Goal: Find specific page/section: Find specific page/section

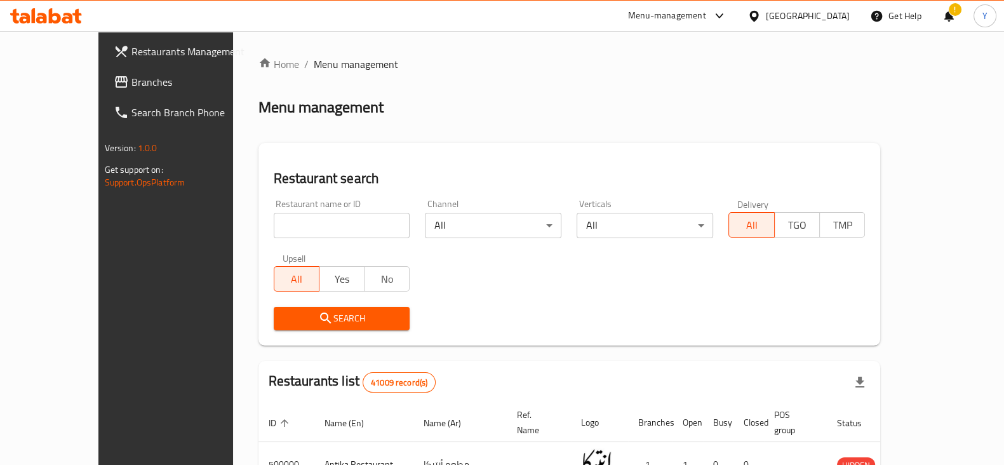
drag, startPoint x: 0, startPoint y: 0, endPoint x: 267, endPoint y: 233, distance: 354.2
click at [274, 233] on input "search" at bounding box center [342, 225] width 137 height 25
drag, startPoint x: 258, startPoint y: 222, endPoint x: 128, endPoint y: 225, distance: 129.6
click at [128, 225] on div "Restaurants Management Branches Search Branch Phone Version: 1.0.0 Get support …" at bounding box center [502, 450] width 808 height 838
type input "685557"
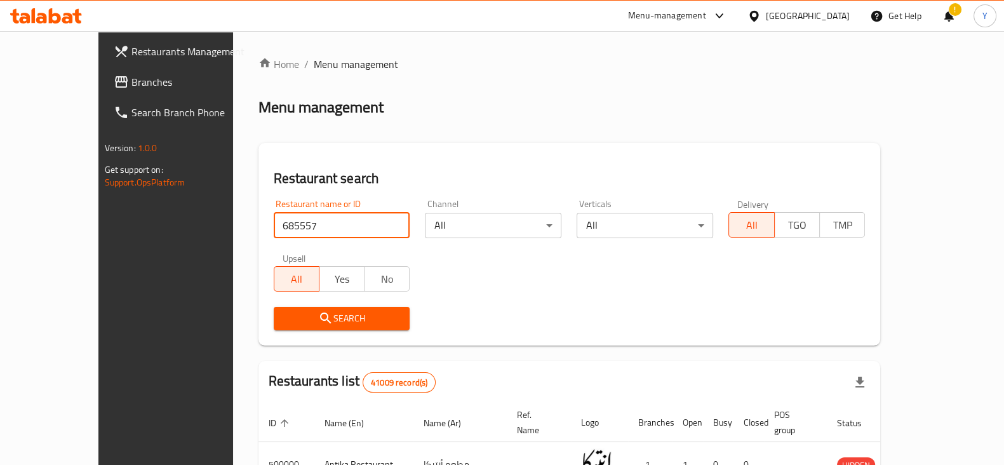
click at [299, 319] on span "Search" at bounding box center [342, 319] width 116 height 16
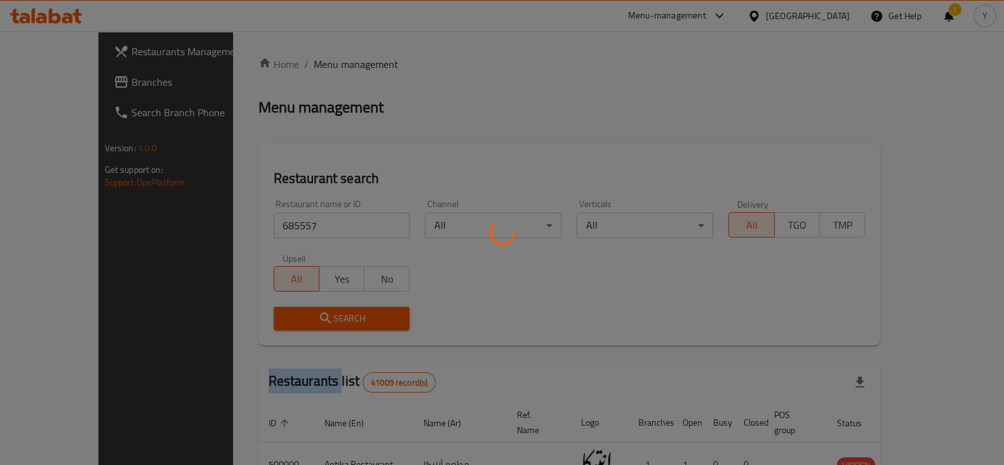
click at [299, 319] on div at bounding box center [502, 232] width 1004 height 465
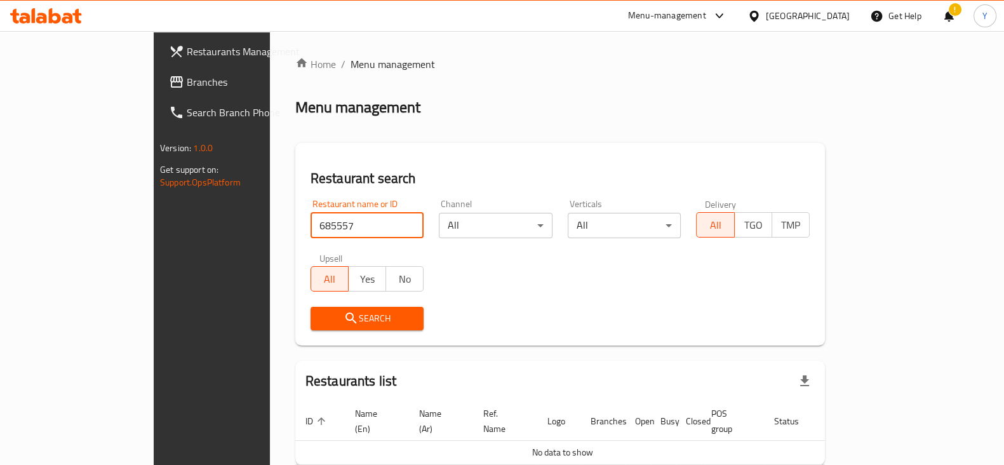
drag, startPoint x: 272, startPoint y: 217, endPoint x: 145, endPoint y: 208, distance: 127.4
click at [154, 208] on div "Restaurants Management Branches Search Branch Phone Version: 1.0.0 Get support …" at bounding box center [502, 282] width 697 height 502
click at [311, 237] on input "685557" at bounding box center [368, 225] width 114 height 25
drag, startPoint x: 260, startPoint y: 224, endPoint x: 184, endPoint y: 217, distance: 77.1
click at [270, 217] on div "Home / Menu management Menu management Restaurant search Restaurant name or ID …" at bounding box center [560, 282] width 580 height 502
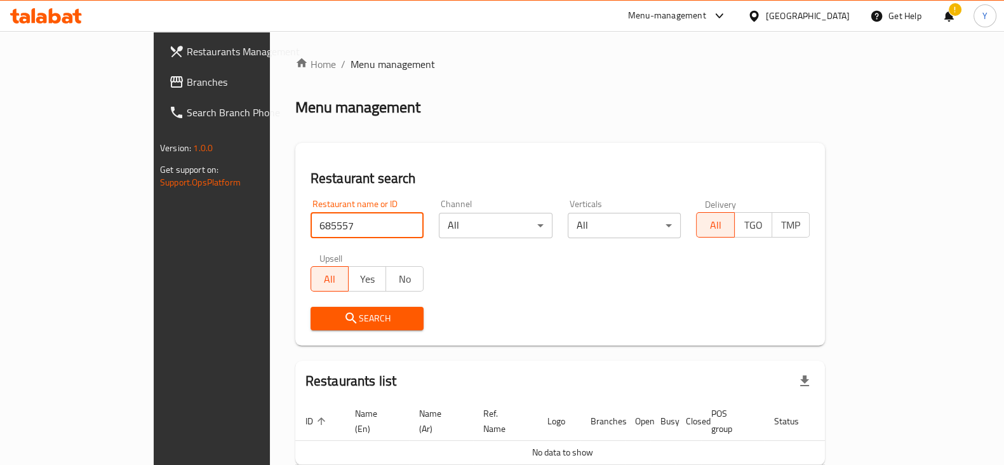
click at [370, 225] on input "685557" at bounding box center [368, 225] width 114 height 25
click at [318, 218] on input "search" at bounding box center [368, 225] width 114 height 25
paste input "685557"
type input "685557"
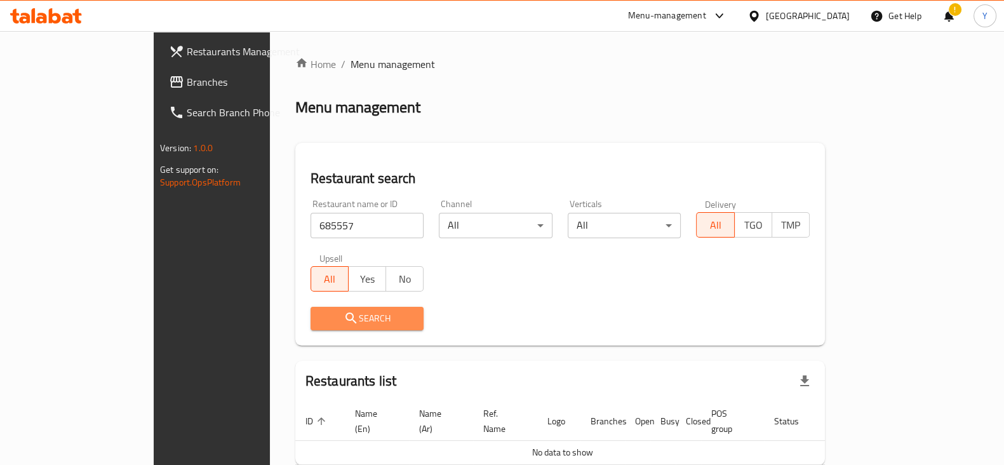
click at [321, 311] on span "Search" at bounding box center [367, 319] width 93 height 16
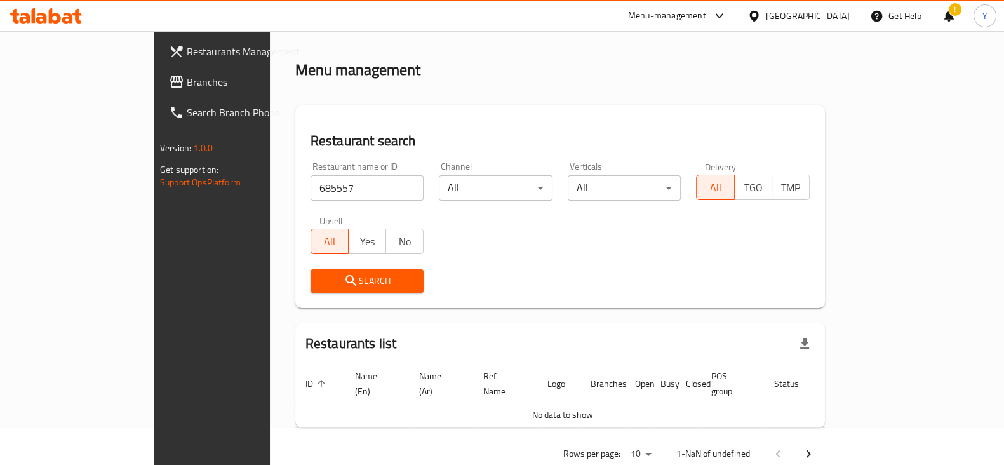
scroll to position [54, 0]
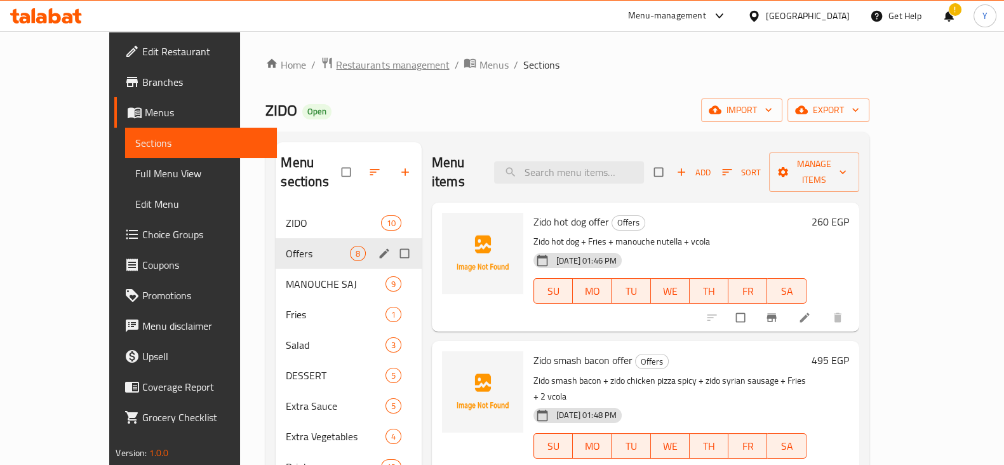
click at [336, 57] on span "Restaurants management" at bounding box center [392, 64] width 113 height 15
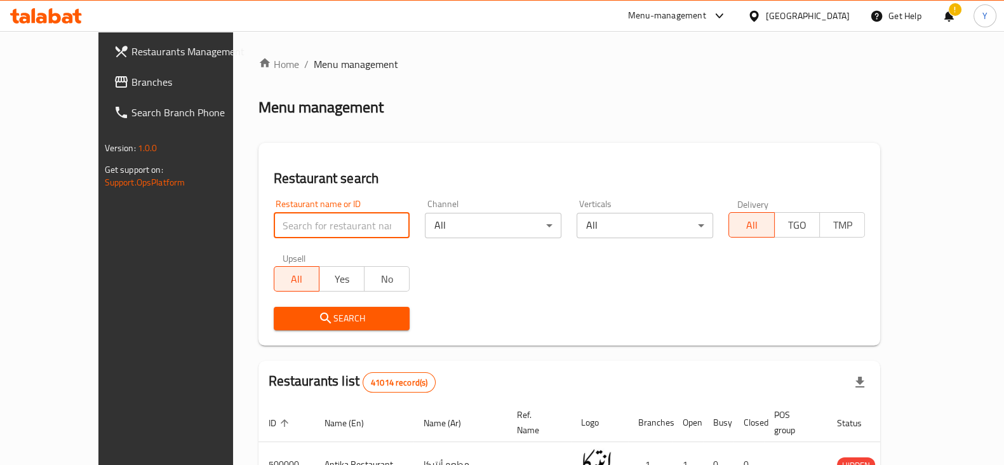
click at [274, 219] on input "search" at bounding box center [342, 225] width 137 height 25
type input "wel3A restaurant"
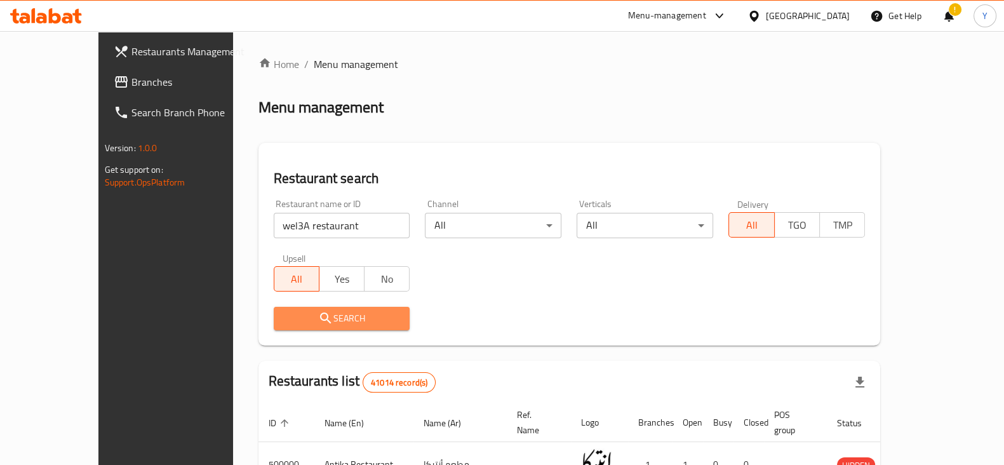
click at [305, 319] on span "Search" at bounding box center [342, 319] width 116 height 16
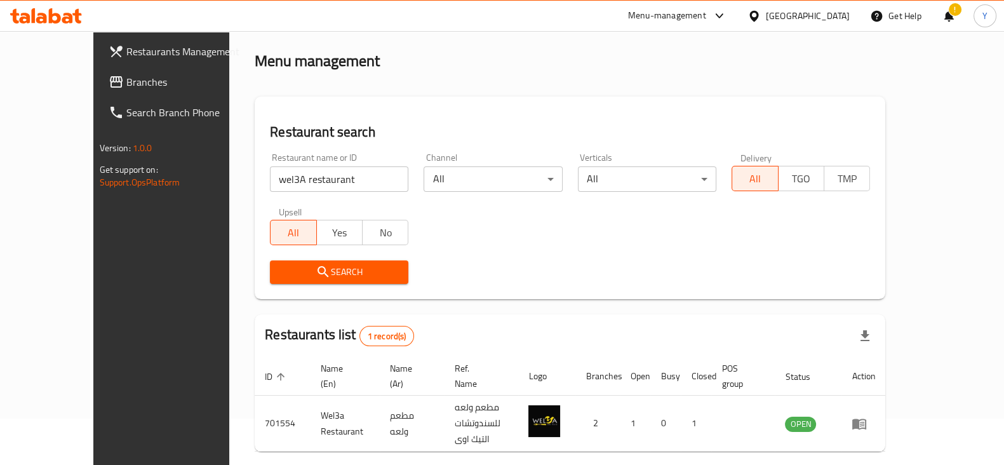
scroll to position [76, 0]
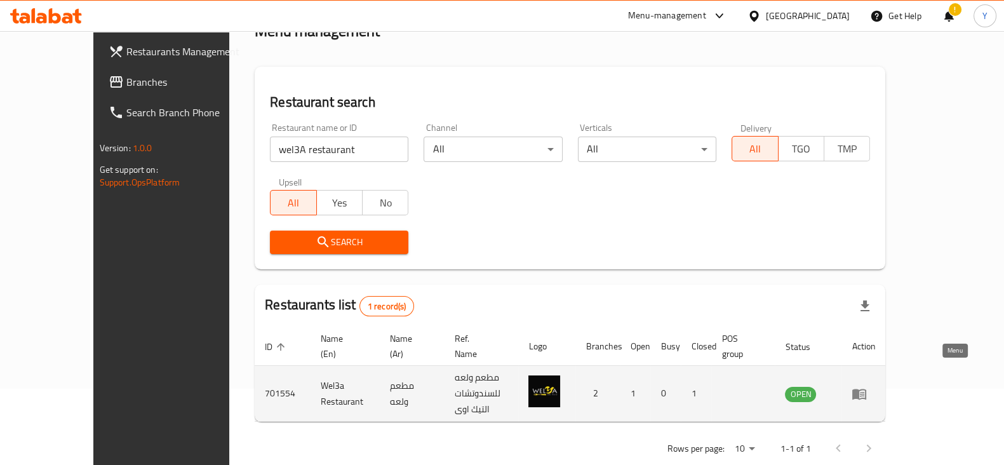
click at [866, 389] on icon "enhanced table" at bounding box center [859, 394] width 14 height 11
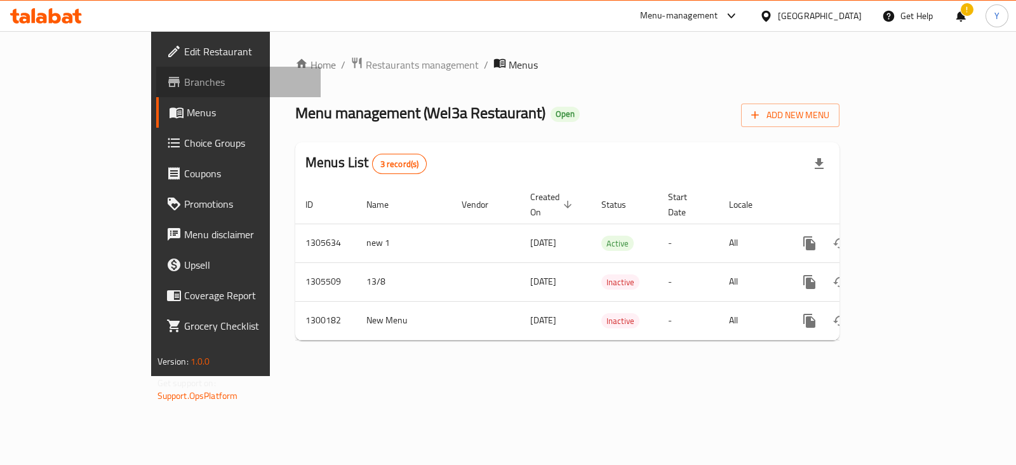
click at [184, 88] on span "Branches" at bounding box center [247, 81] width 126 height 15
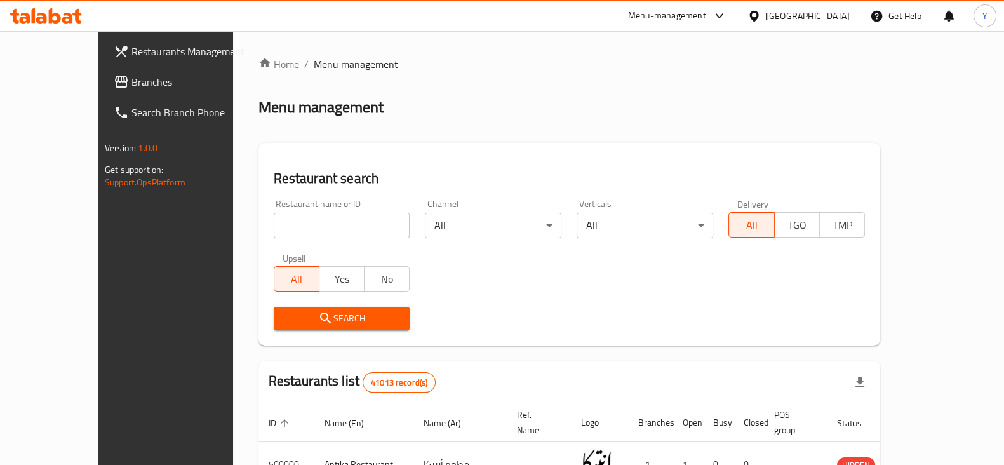
click at [274, 211] on div "Restaurant name or ID Restaurant name or ID" at bounding box center [342, 218] width 137 height 39
click at [274, 226] on input "search" at bounding box center [342, 225] width 137 height 25
paste input "685557"
type input "685557"
click at [320, 322] on icon "submit" at bounding box center [325, 317] width 11 height 11
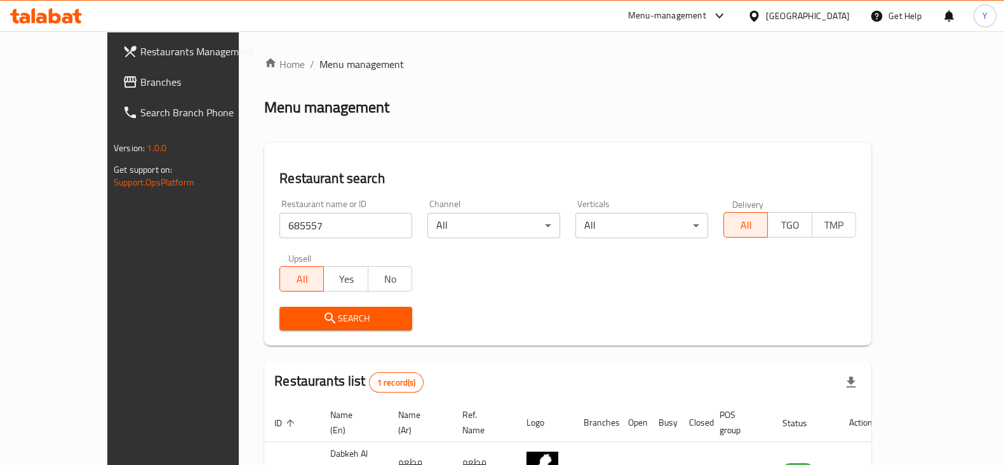
scroll to position [76, 0]
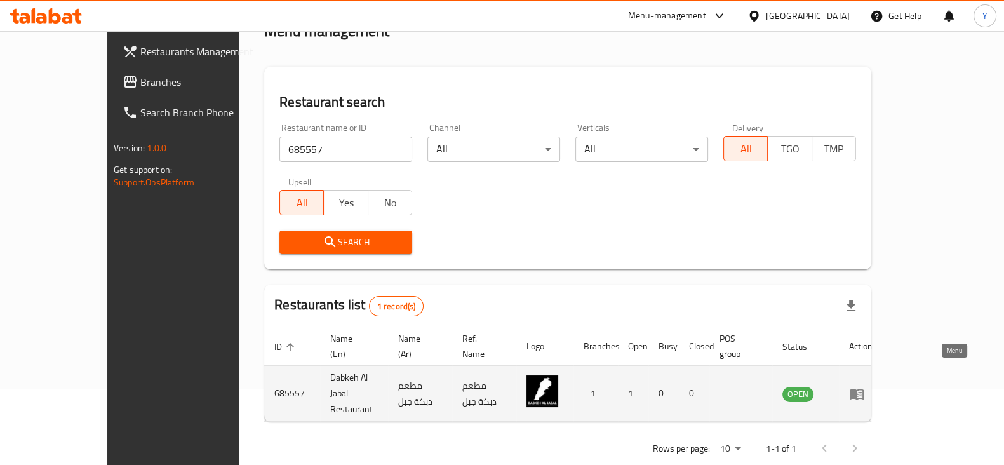
click at [864, 386] on icon "enhanced table" at bounding box center [856, 393] width 15 height 15
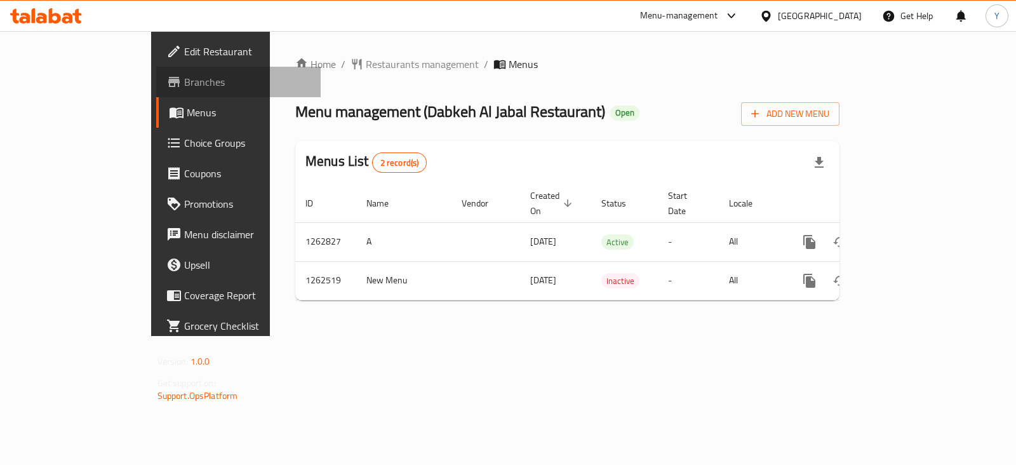
click at [156, 69] on link "Branches" at bounding box center [238, 82] width 164 height 30
